Goal: Task Accomplishment & Management: Manage account settings

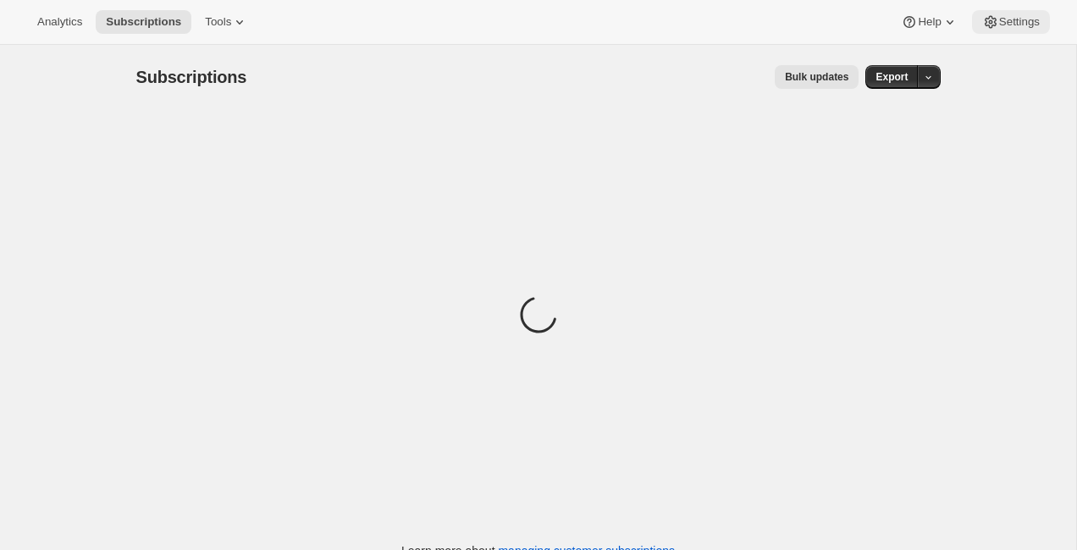
click at [990, 24] on icon at bounding box center [990, 22] width 17 height 17
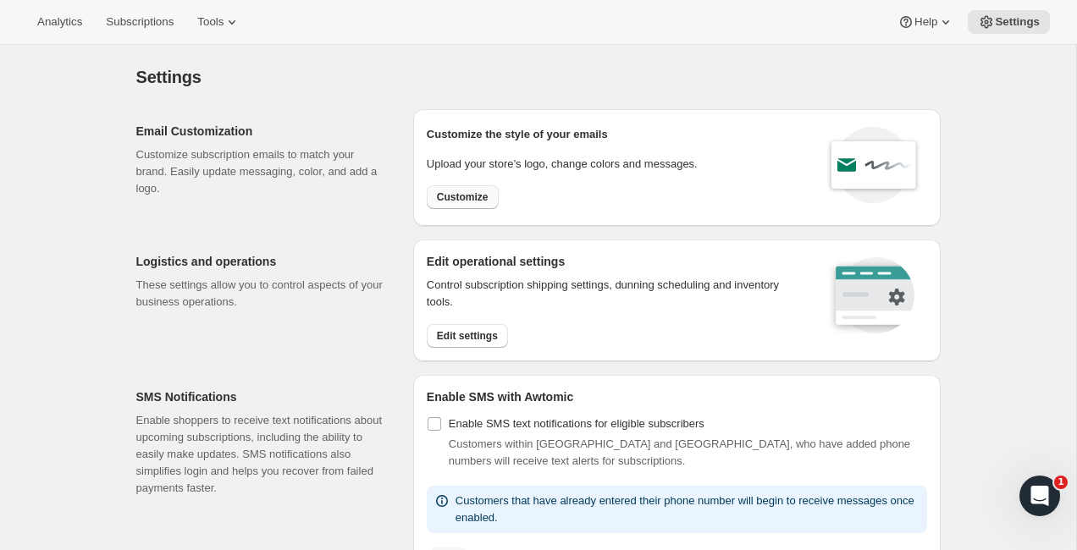
click at [463, 202] on span "Customize" at bounding box center [463, 197] width 52 height 14
select select "subscriptionMessage"
select select "5"
select select "15"
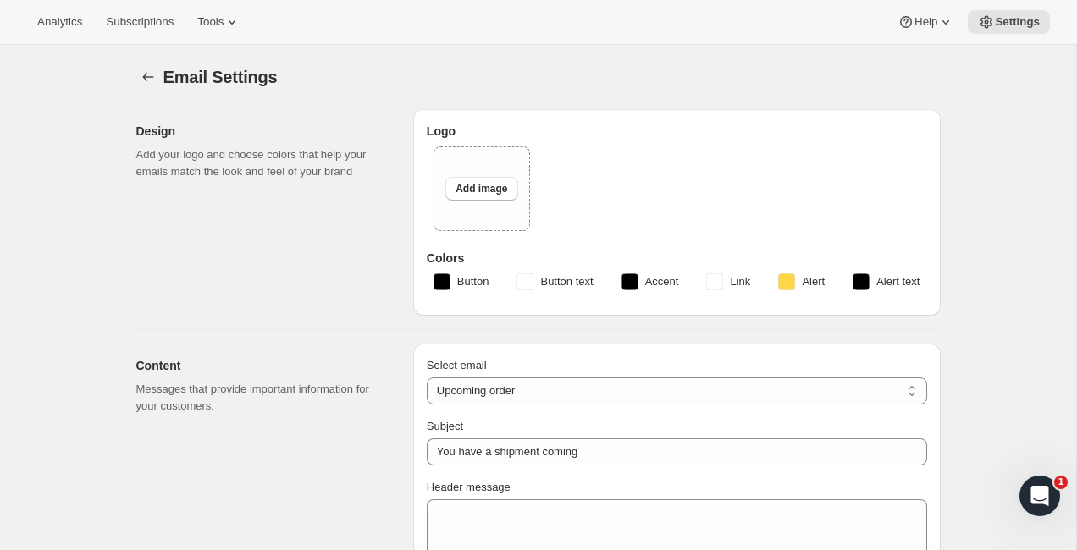
type input "Two Estates"
checkbox input "false"
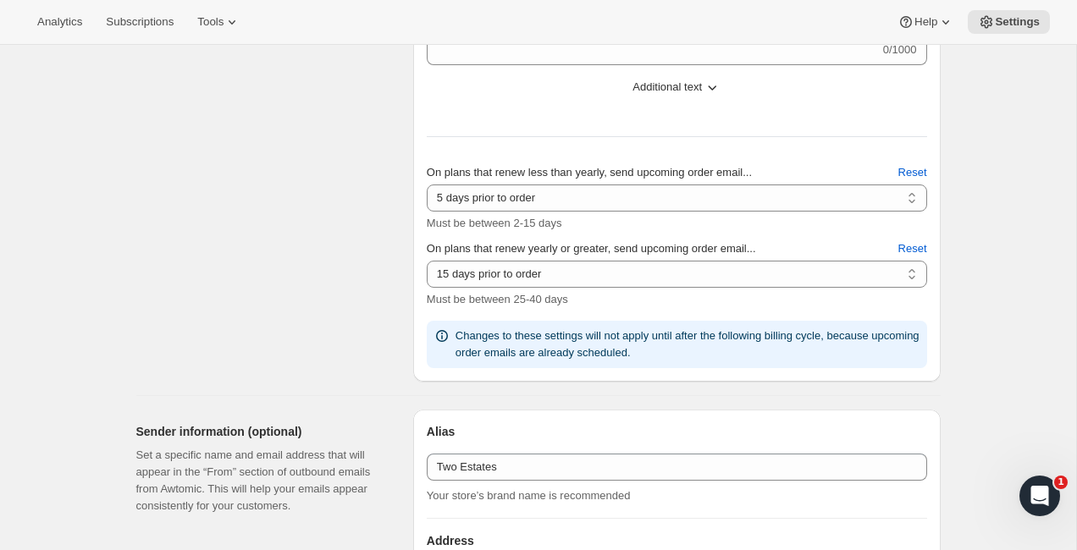
scroll to position [875, 0]
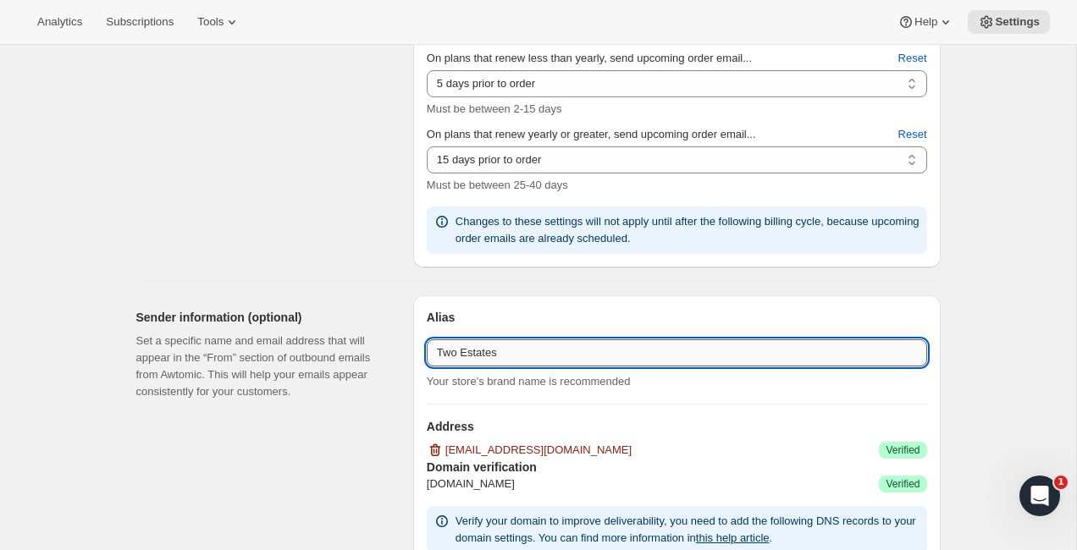
click at [538, 350] on input "Two Estates" at bounding box center [677, 352] width 500 height 27
type input "Two Estates Wine Collective"
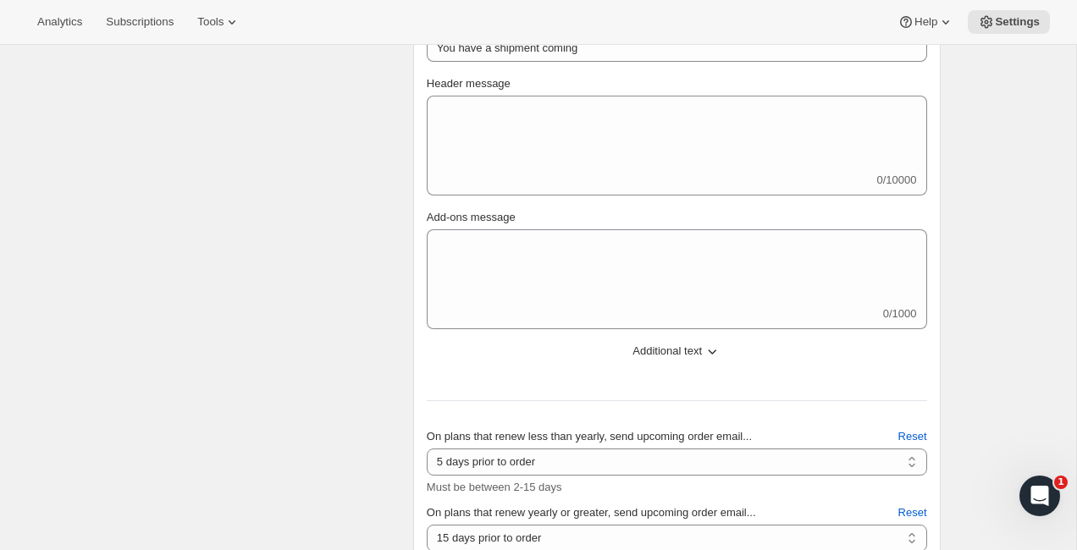
scroll to position [260, 0]
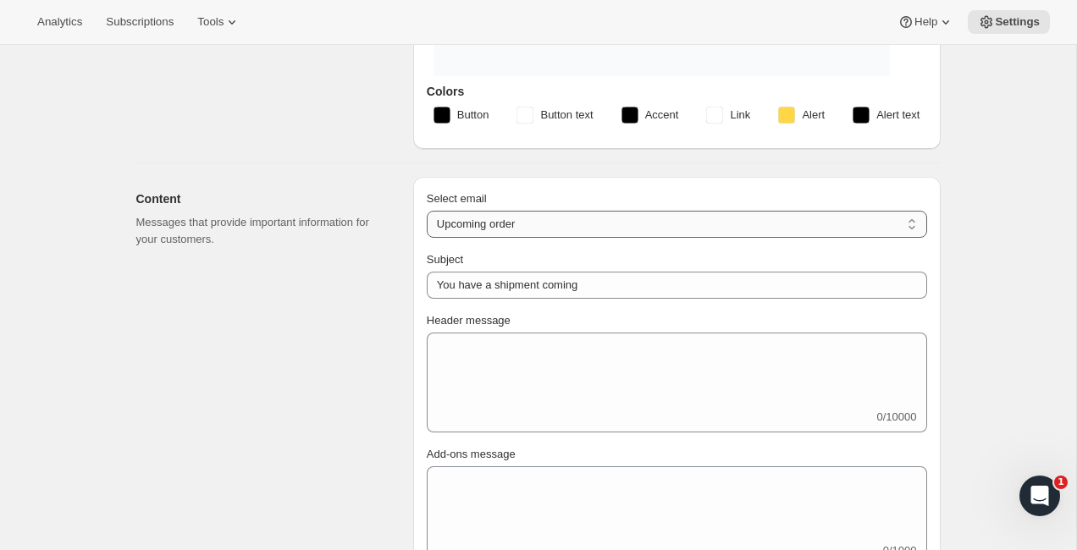
click at [586, 223] on select "New subscription Upcoming order Failed payment Delayed subscription (inventory …" at bounding box center [677, 224] width 500 height 27
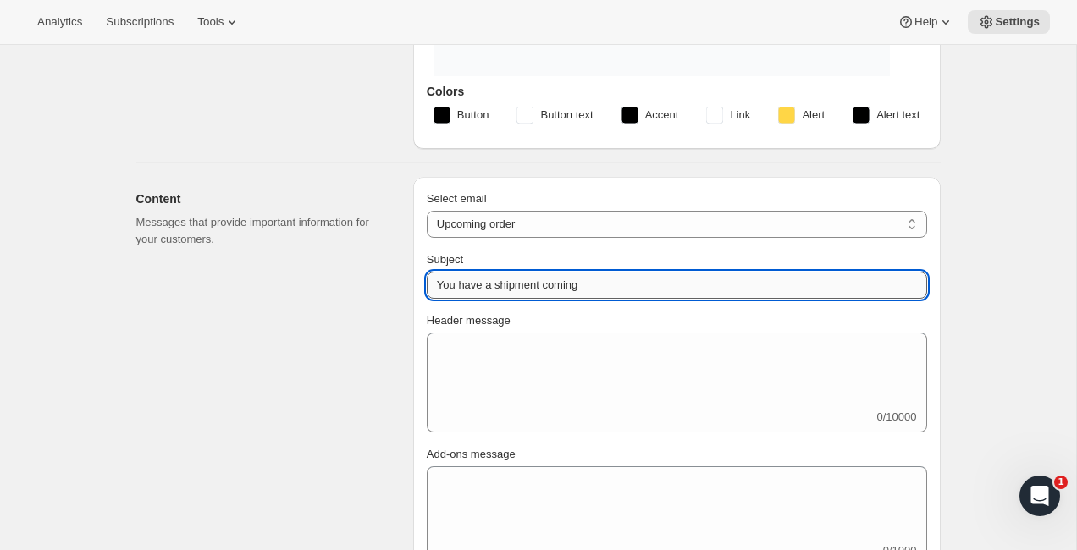
click at [441, 282] on input "You have a shipment coming" at bounding box center [677, 285] width 500 height 27
click at [430, 290] on input "You have a shipment coming" at bounding box center [677, 285] width 500 height 27
click at [316, 374] on div "Content Messages that provide important information for your customers." at bounding box center [267, 530] width 263 height 706
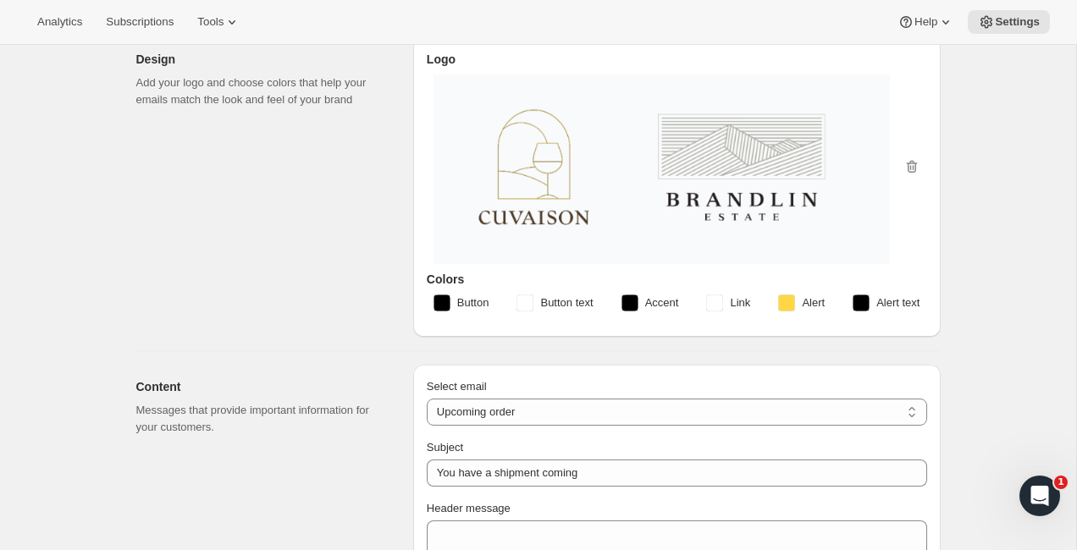
scroll to position [0, 0]
